Goal: Information Seeking & Learning: Check status

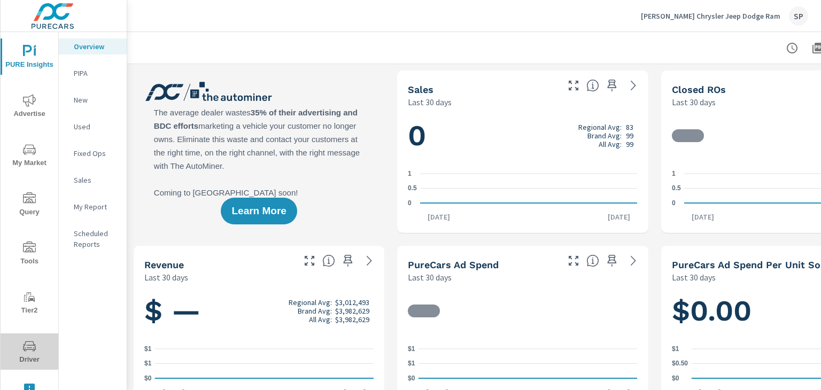
click at [30, 352] on icon "nav menu" at bounding box center [29, 346] width 13 height 13
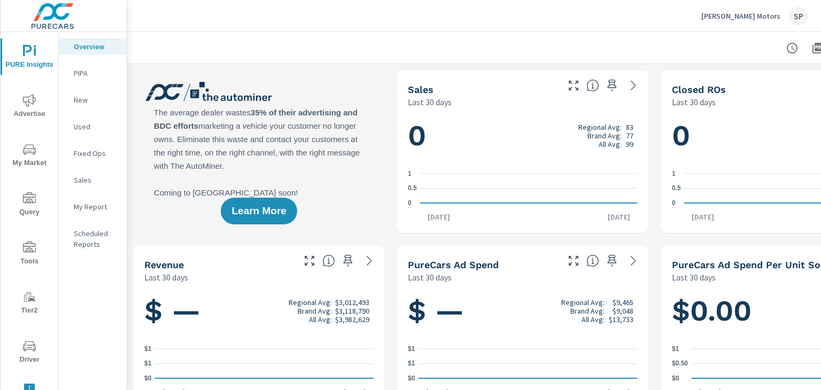
click at [28, 352] on icon "nav menu" at bounding box center [29, 346] width 13 height 13
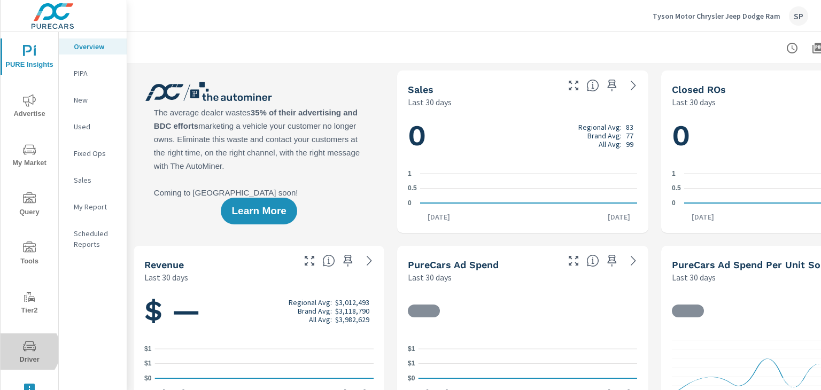
click at [24, 350] on icon "nav menu" at bounding box center [29, 346] width 13 height 13
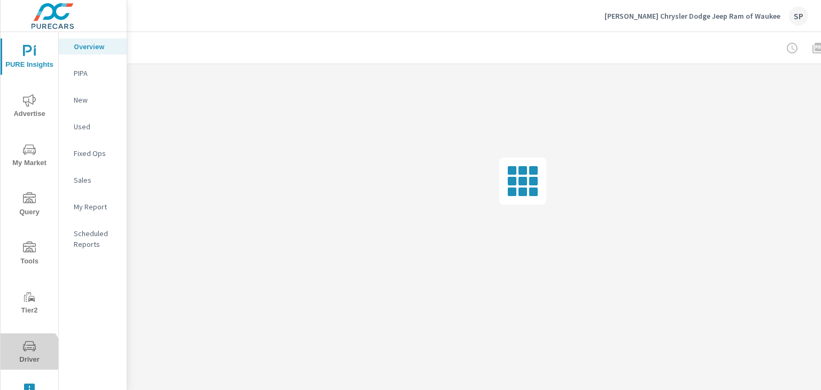
click at [25, 356] on span "Driver" at bounding box center [29, 353] width 51 height 26
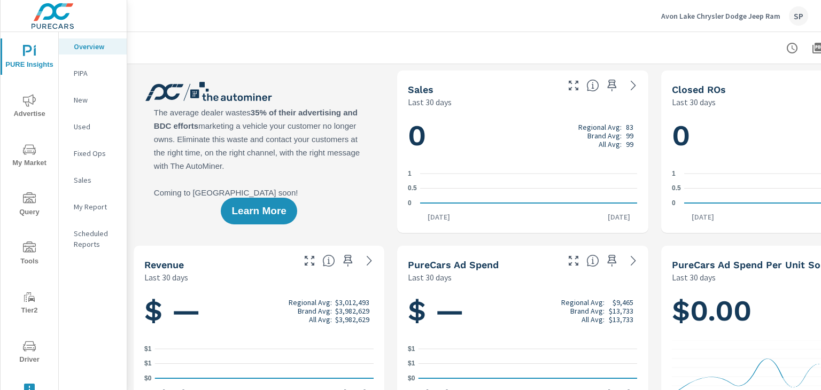
click at [27, 357] on span "Driver" at bounding box center [29, 353] width 51 height 26
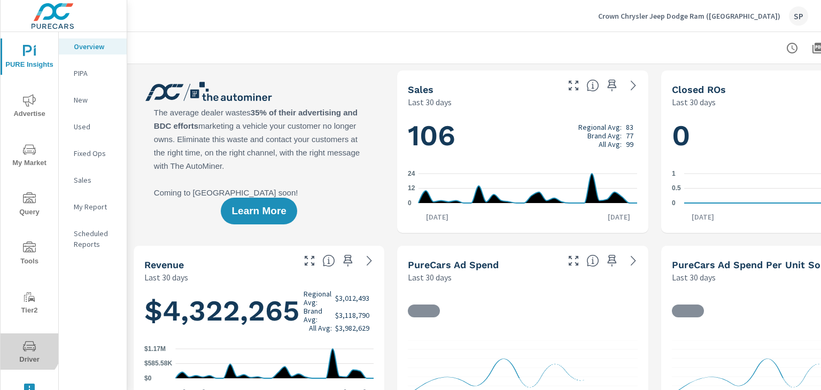
click at [24, 347] on icon "nav menu" at bounding box center [29, 346] width 13 height 13
